Goal: Information Seeking & Learning: Learn about a topic

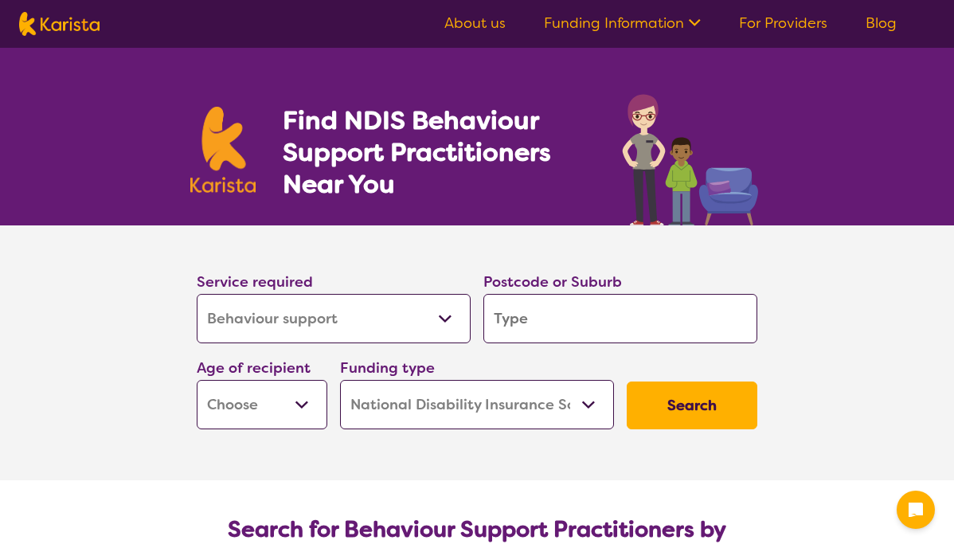
select select "Behaviour support"
select select "NDIS"
select select "Behaviour support"
select select "NDIS"
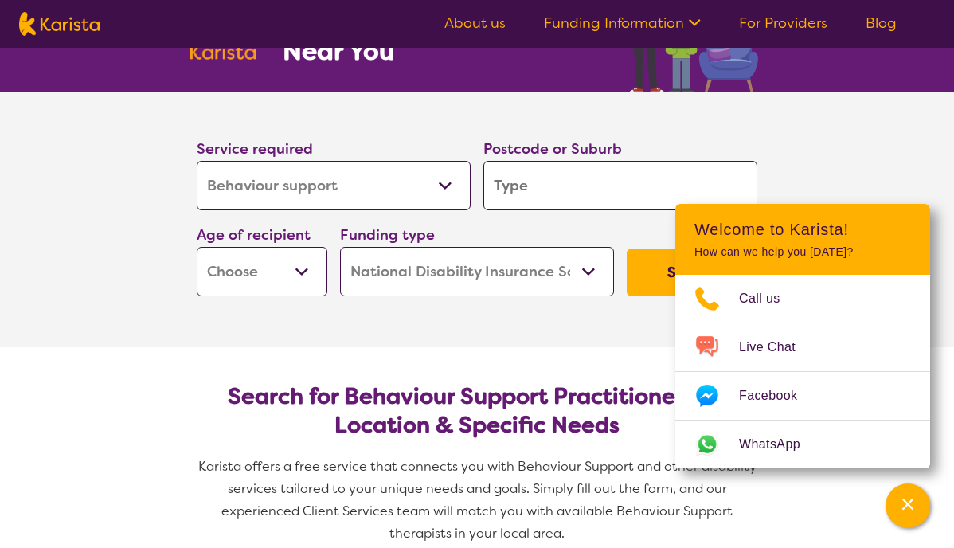
scroll to position [142, 0]
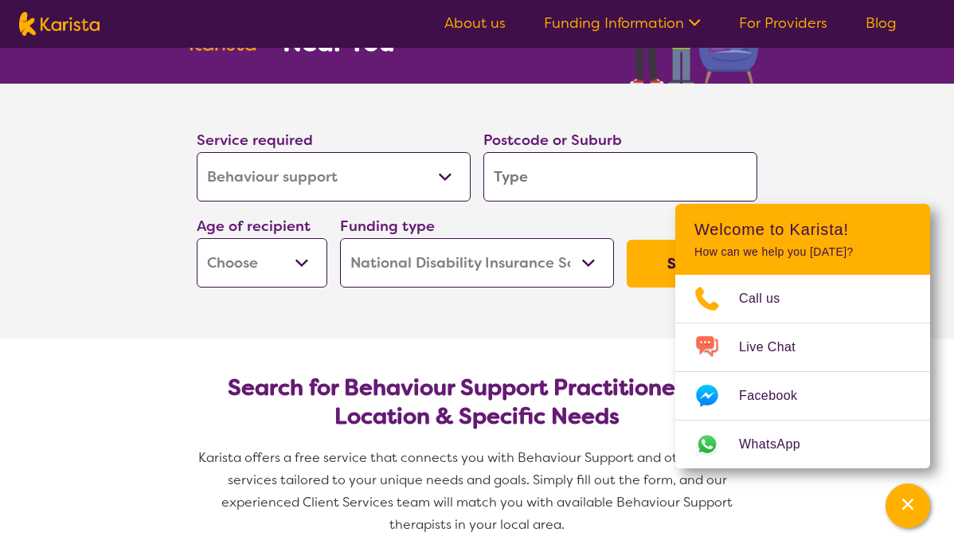
click at [642, 263] on button "Search" at bounding box center [691, 264] width 131 height 48
drag, startPoint x: 904, startPoint y: 507, endPoint x: 896, endPoint y: 495, distance: 14.4
click at [904, 507] on icon "Channel Menu" at bounding box center [907, 503] width 11 height 11
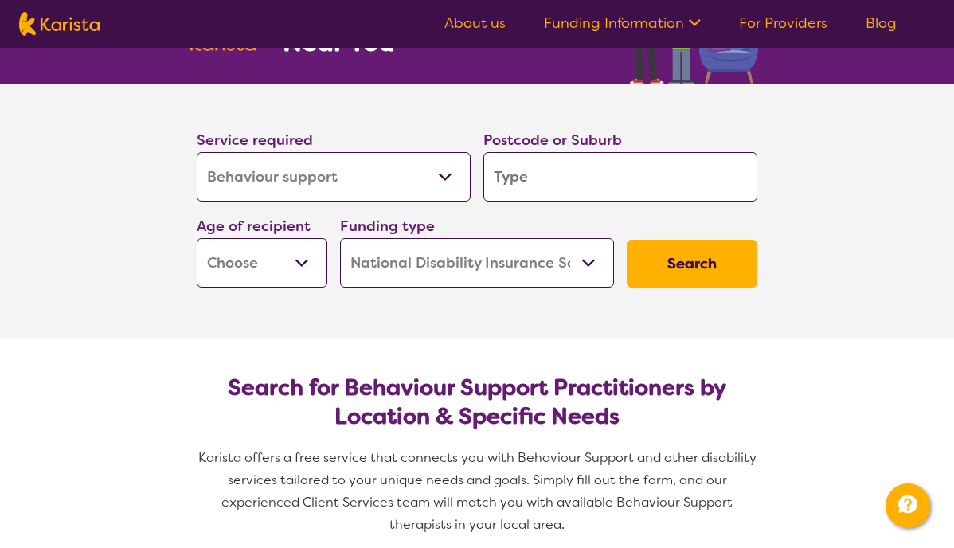
click at [549, 188] on input "search" at bounding box center [620, 176] width 274 height 49
type input "3"
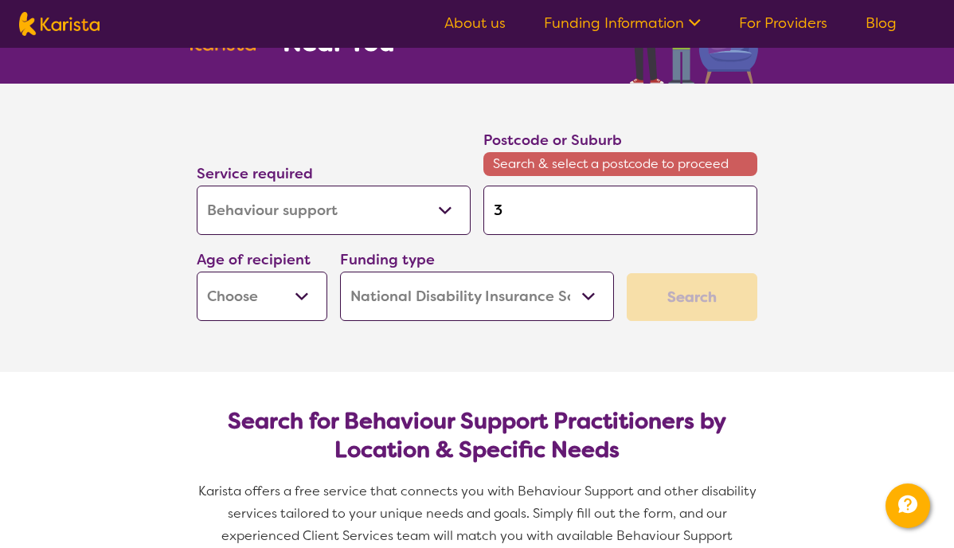
type input "30"
type input "303"
type input "3036"
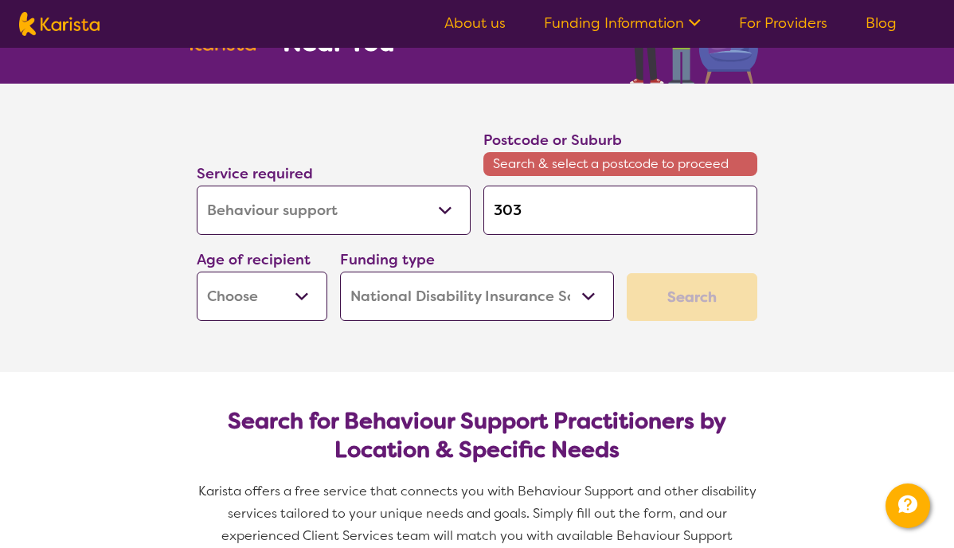
type input "3036"
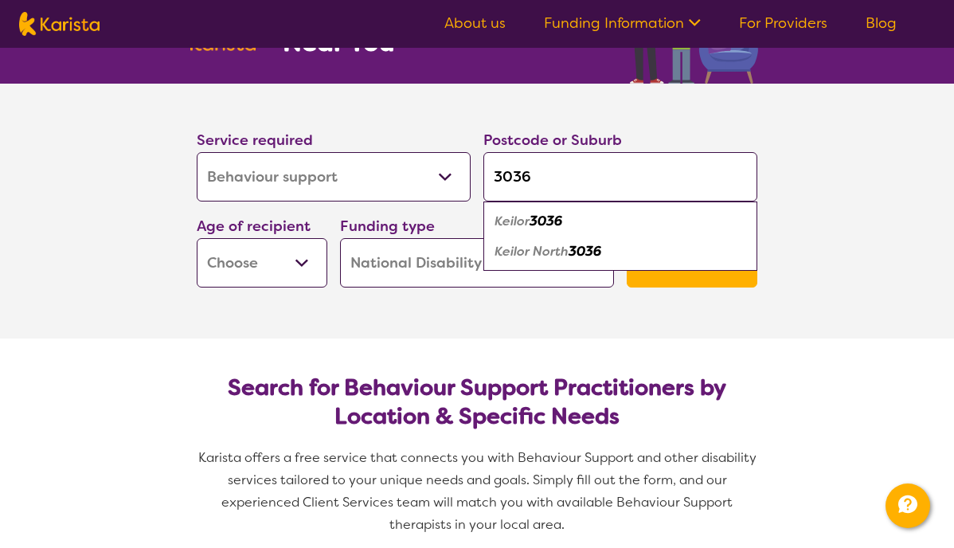
type input "3036"
click at [553, 224] on em "3036" at bounding box center [545, 221] width 33 height 17
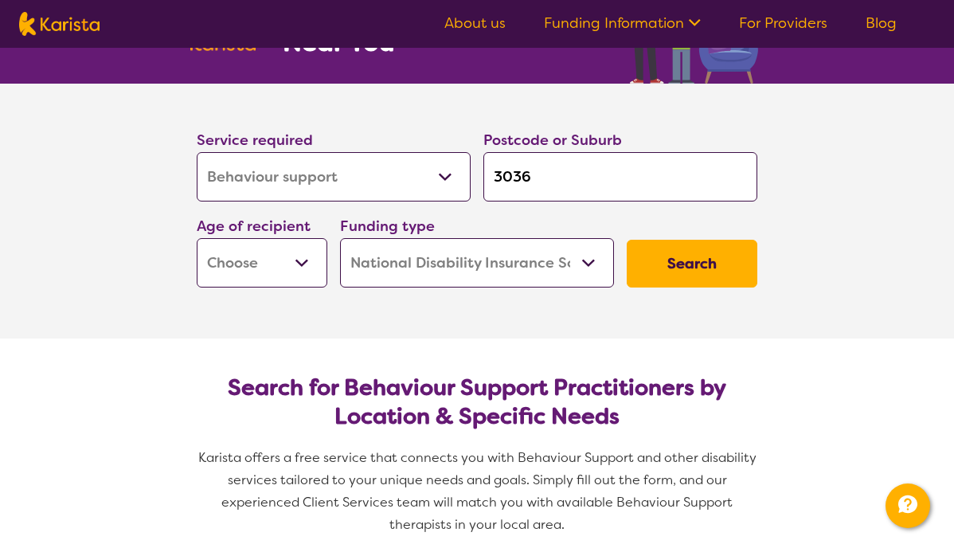
click at [673, 267] on button "Search" at bounding box center [691, 264] width 131 height 48
click at [249, 246] on select "Early Childhood - 0 to 9 Child - 10 to 11 Adolescent - 12 to 17 Adult - 18 to 6…" at bounding box center [262, 262] width 131 height 49
select select "CH"
click at [197, 238] on select "Early Childhood - 0 to 9 Child - 10 to 11 Adolescent - 12 to 17 Adult - 18 to 6…" at bounding box center [262, 262] width 131 height 49
select select "CH"
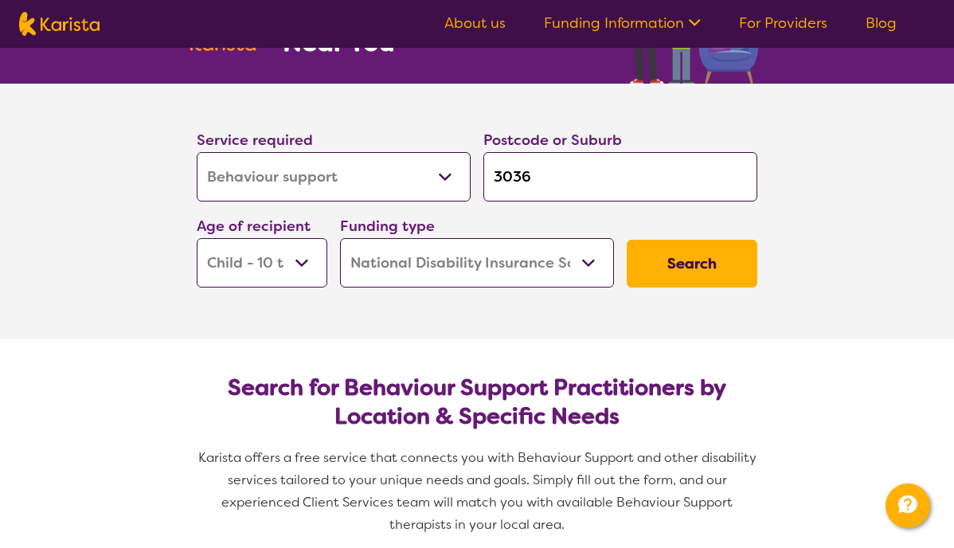
click at [665, 266] on button "Search" at bounding box center [691, 264] width 131 height 48
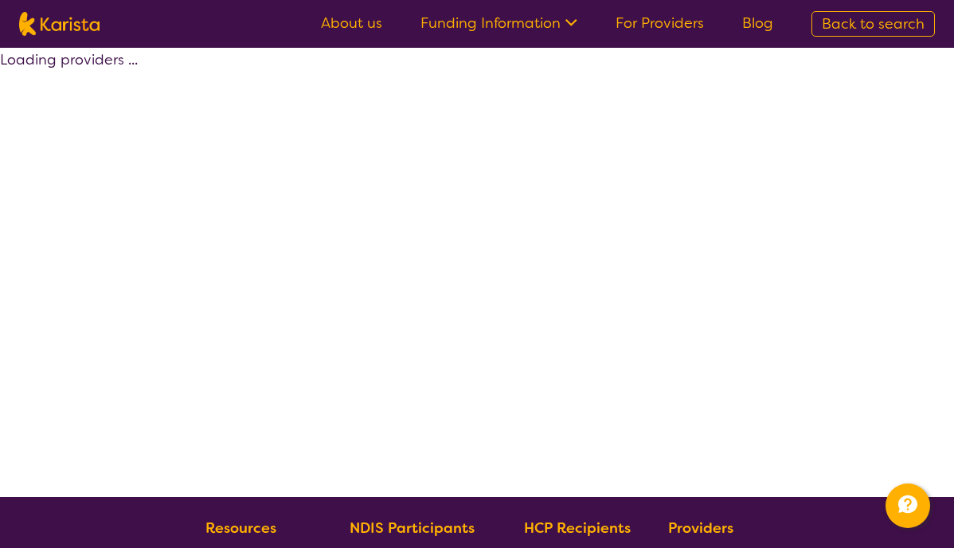
select select "by_score"
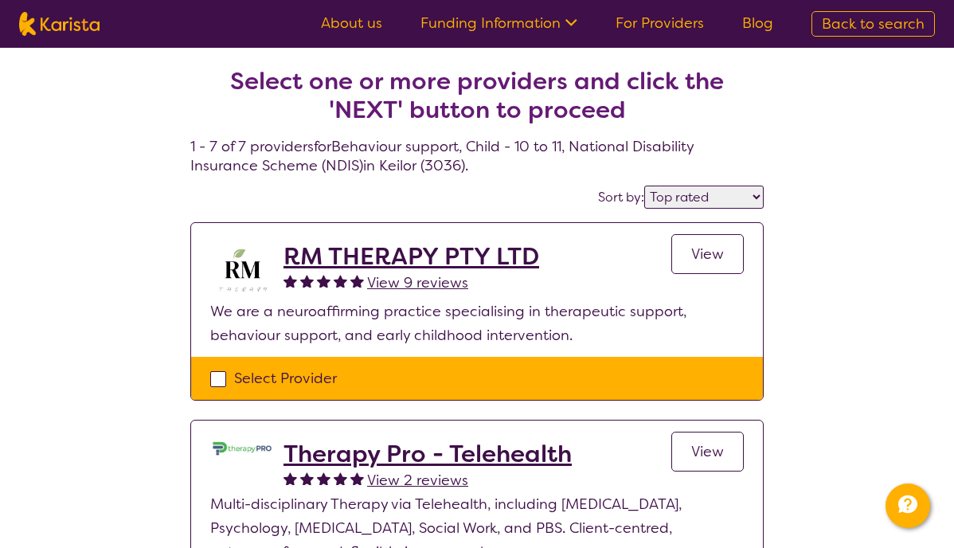
click at [665, 266] on div "RM THERAPY PTY LTD View 9 reviews View" at bounding box center [513, 270] width 460 height 57
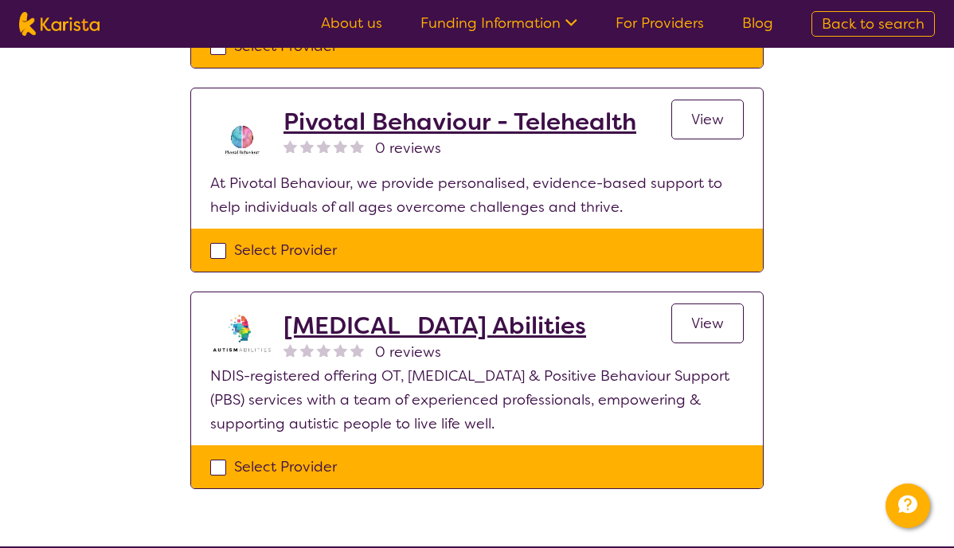
scroll to position [1239, 0]
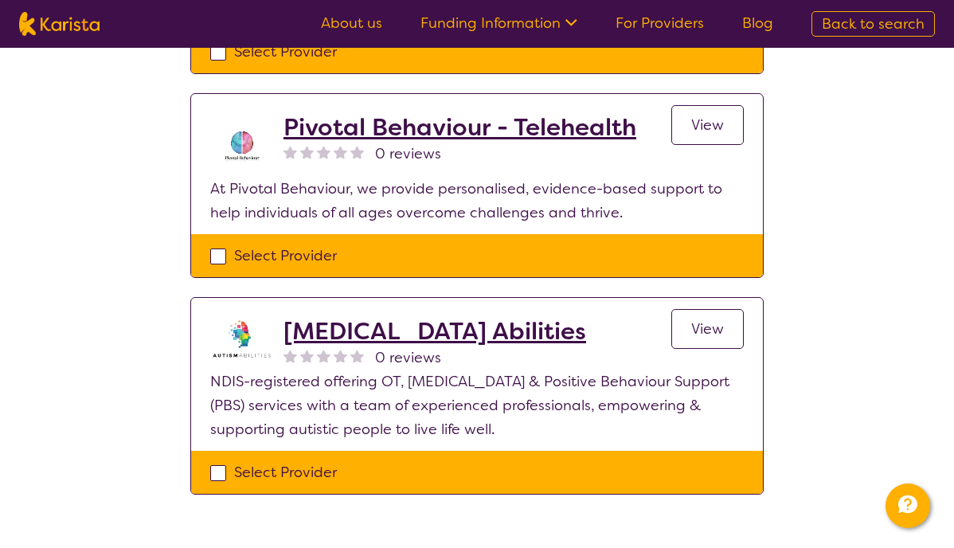
click at [648, 21] on link "For Providers" at bounding box center [659, 23] width 88 height 19
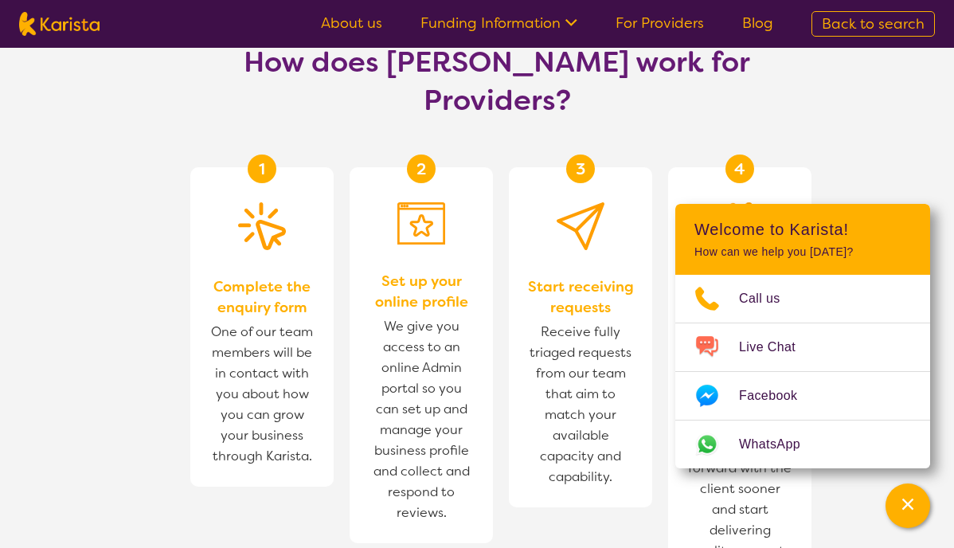
scroll to position [905, 0]
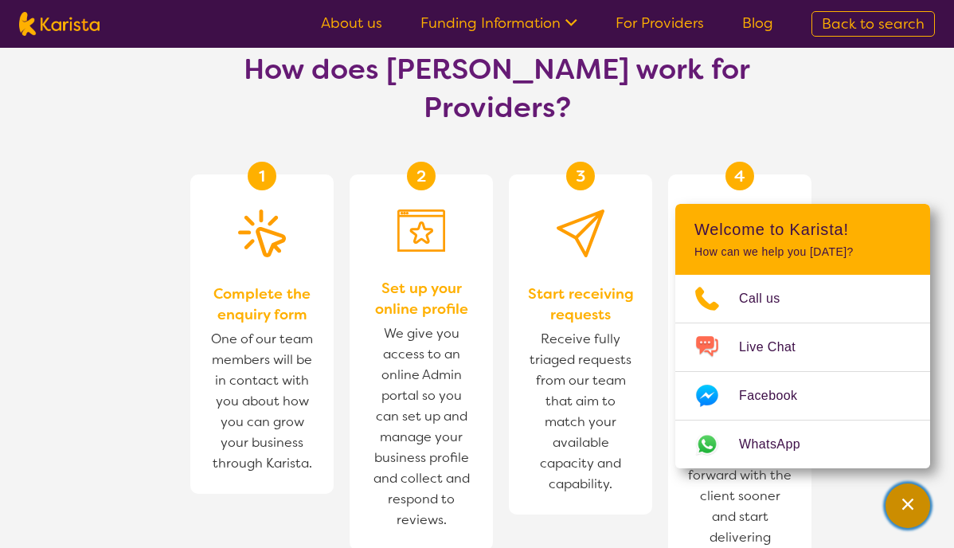
click at [903, 509] on icon "Channel Menu" at bounding box center [908, 504] width 16 height 16
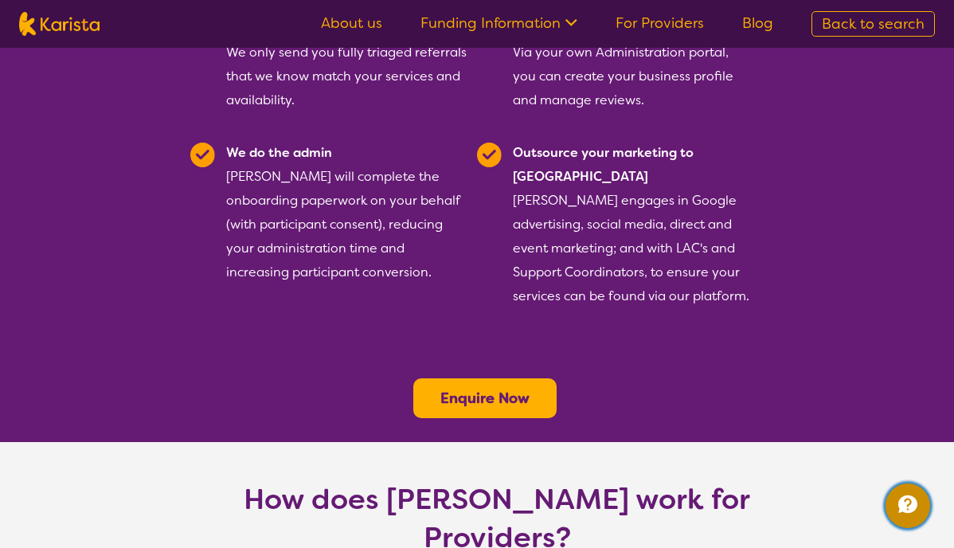
scroll to position [511, 0]
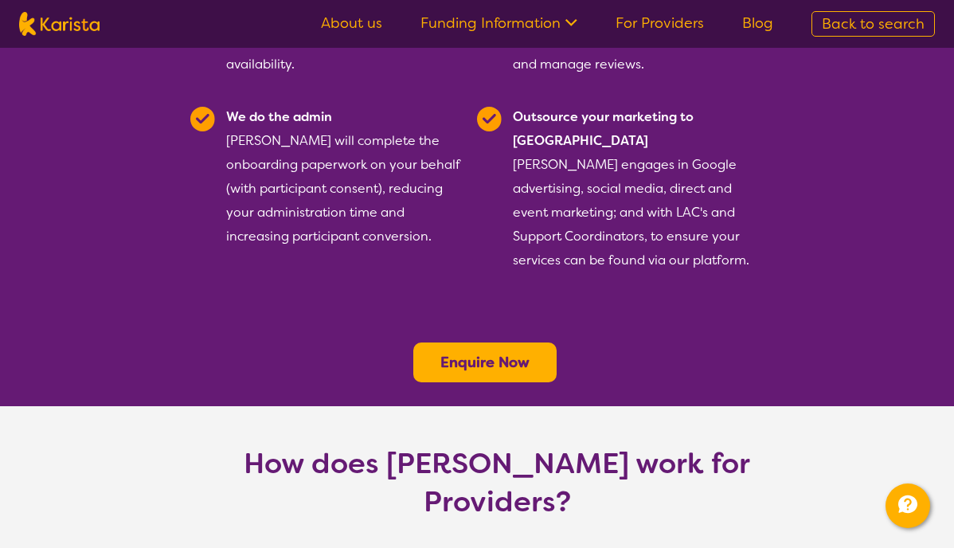
click at [466, 353] on b "Enquire Now" at bounding box center [484, 362] width 89 height 19
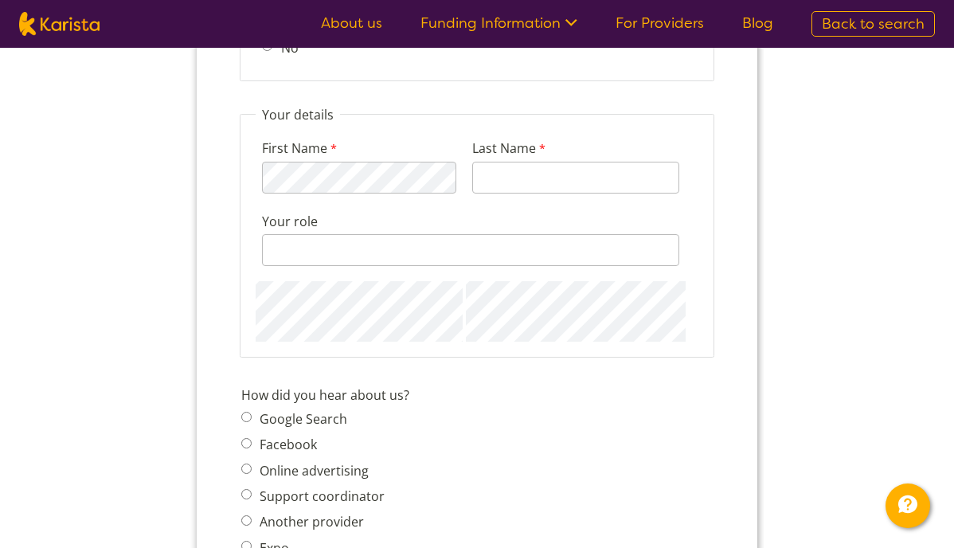
scroll to position [1681, 0]
